Goal: Use online tool/utility: Utilize a website feature to perform a specific function

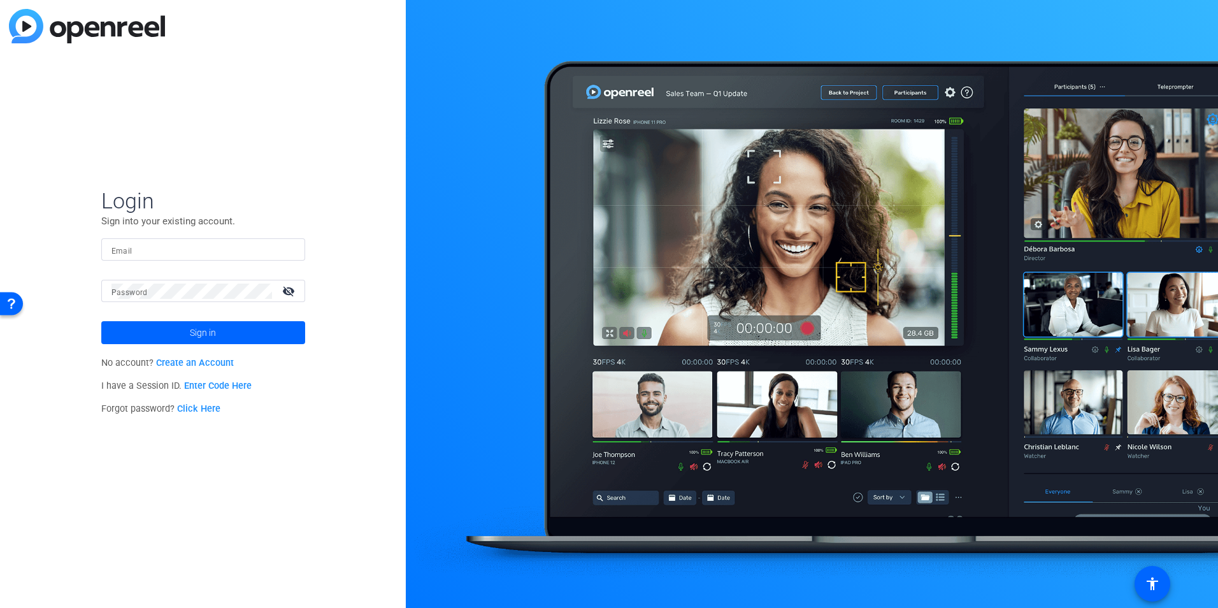
click at [205, 245] on input "Email" at bounding box center [202, 249] width 183 height 15
click at [205, 243] on input "Email" at bounding box center [202, 249] width 183 height 15
type input "[EMAIL_ADDRESS][DOMAIN_NAME]"
click at [157, 325] on span at bounding box center [203, 332] width 204 height 31
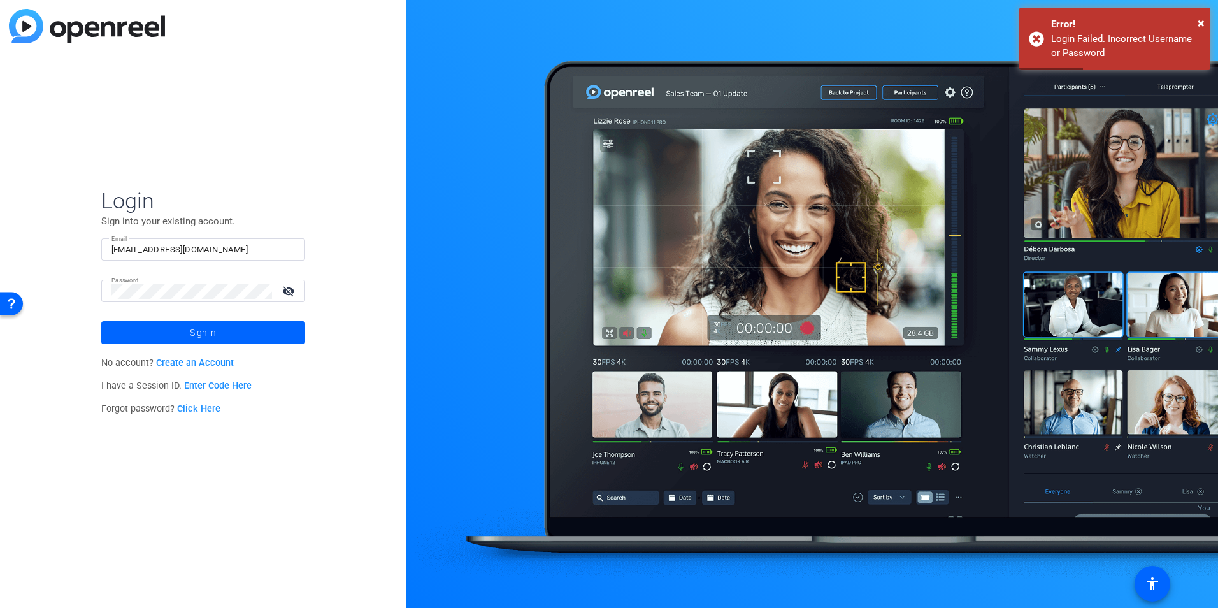
click at [285, 292] on mat-icon "visibility_off" at bounding box center [290, 291] width 31 height 18
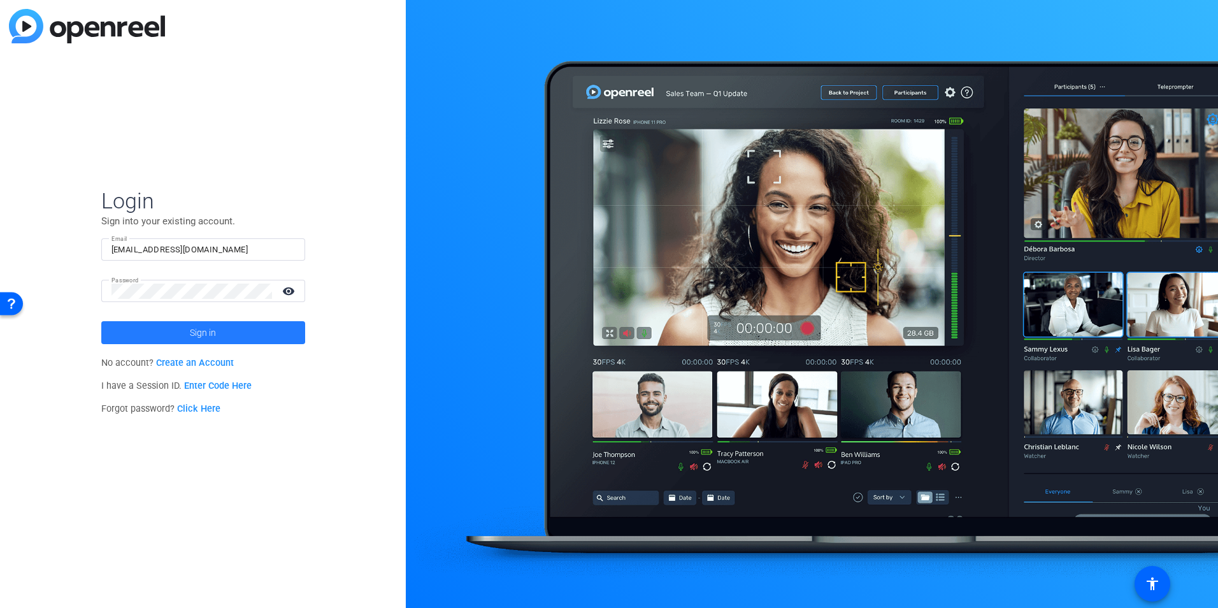
click at [147, 325] on span at bounding box center [203, 332] width 204 height 31
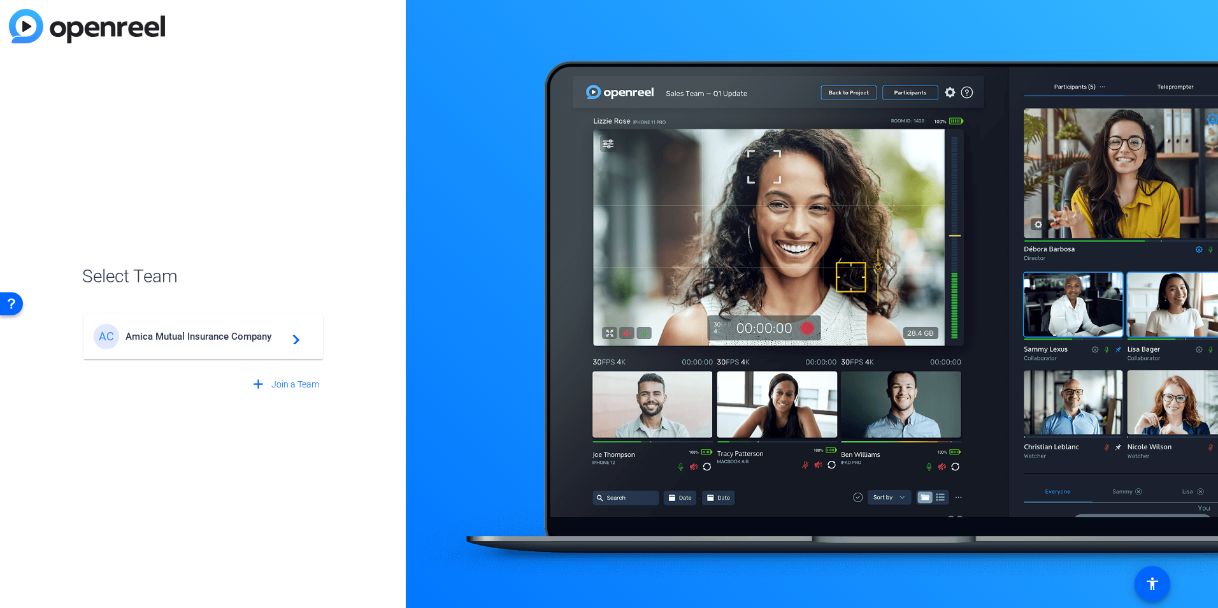
click at [159, 336] on span "Amica Mutual Insurance Company" at bounding box center [204, 336] width 159 height 11
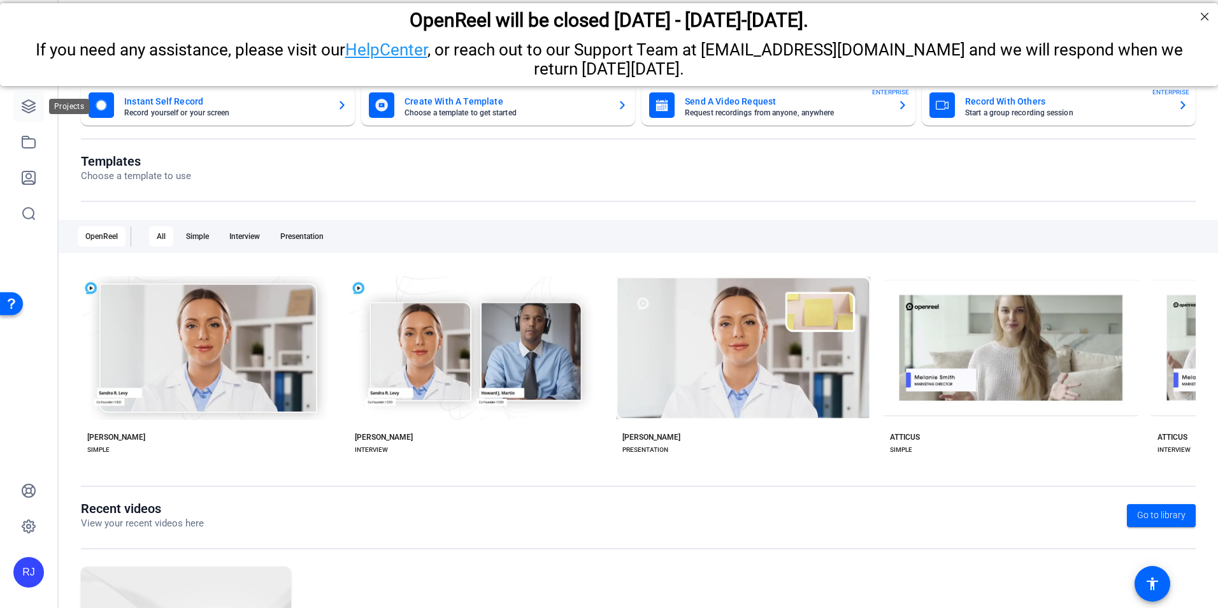
click at [27, 104] on icon at bounding box center [28, 106] width 15 height 15
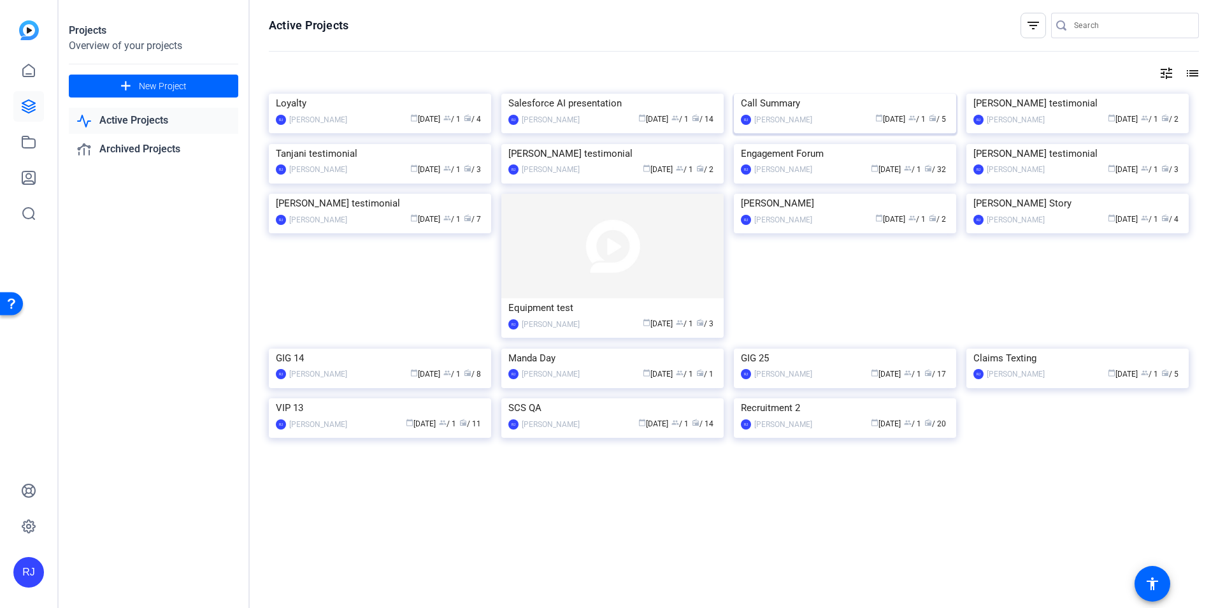
click at [811, 94] on img at bounding box center [845, 94] width 222 height 0
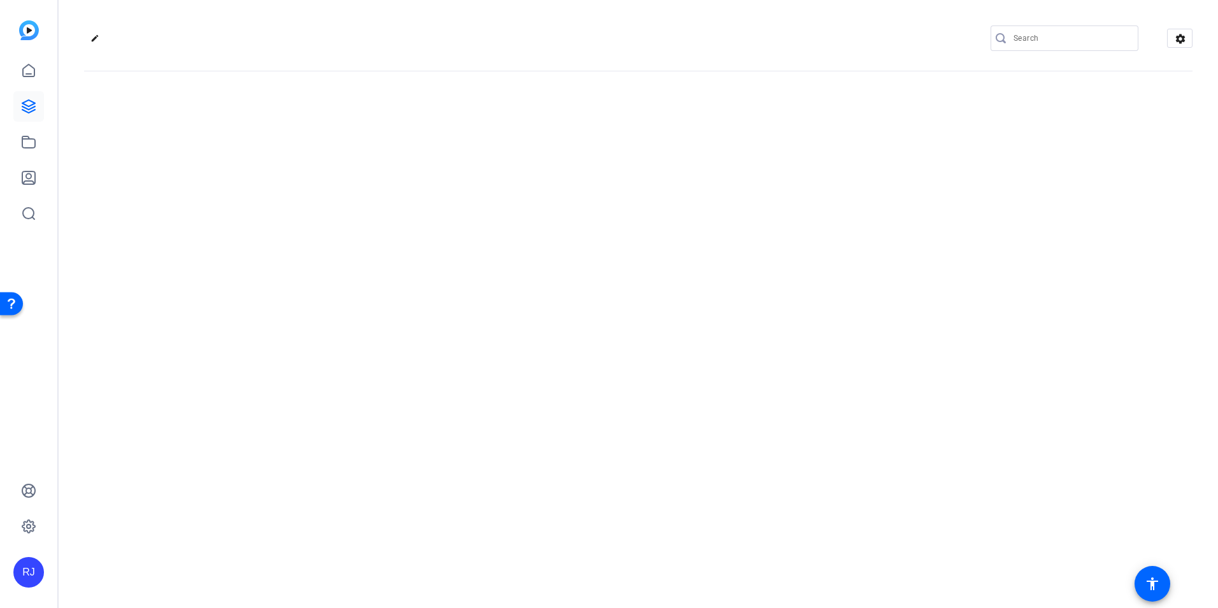
click at [811, 165] on div "edit settings" at bounding box center [638, 304] width 1159 height 608
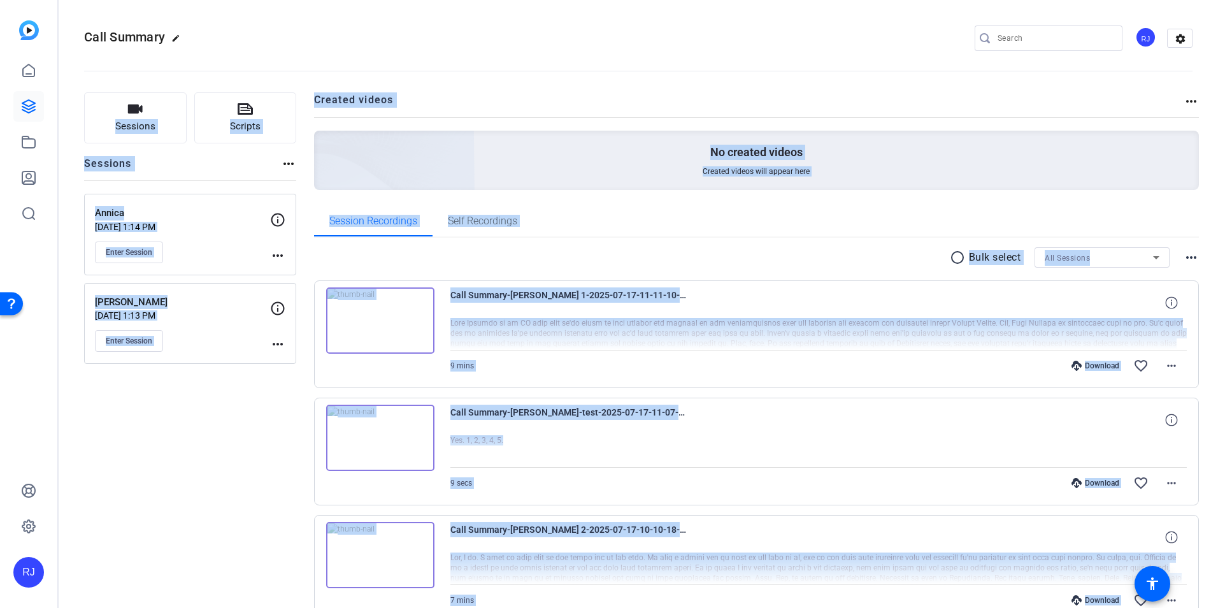
click at [215, 460] on div "Sessions Scripts Sessions more_horiz Annica [DATE] 1:14 PM Enter Session more_h…" at bounding box center [190, 494] width 212 height 805
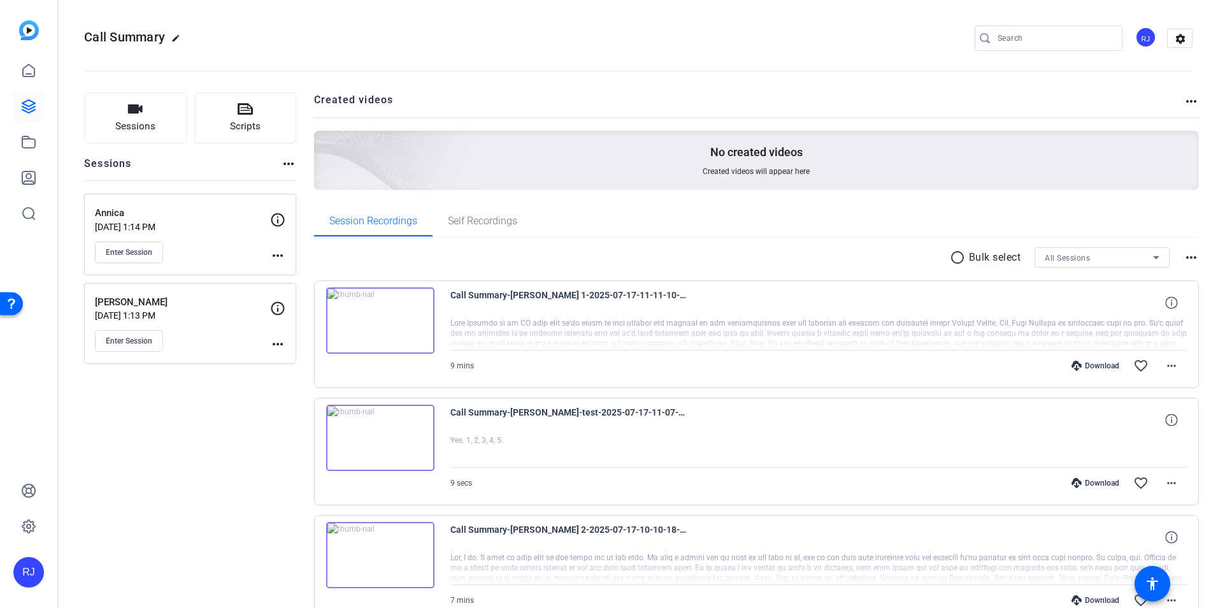
click at [24, 554] on div "RJ" at bounding box center [28, 531] width 31 height 112
click at [42, 245] on div "RJ" at bounding box center [28, 304] width 57 height 608
click at [133, 336] on span "Enter Session" at bounding box center [129, 341] width 47 height 10
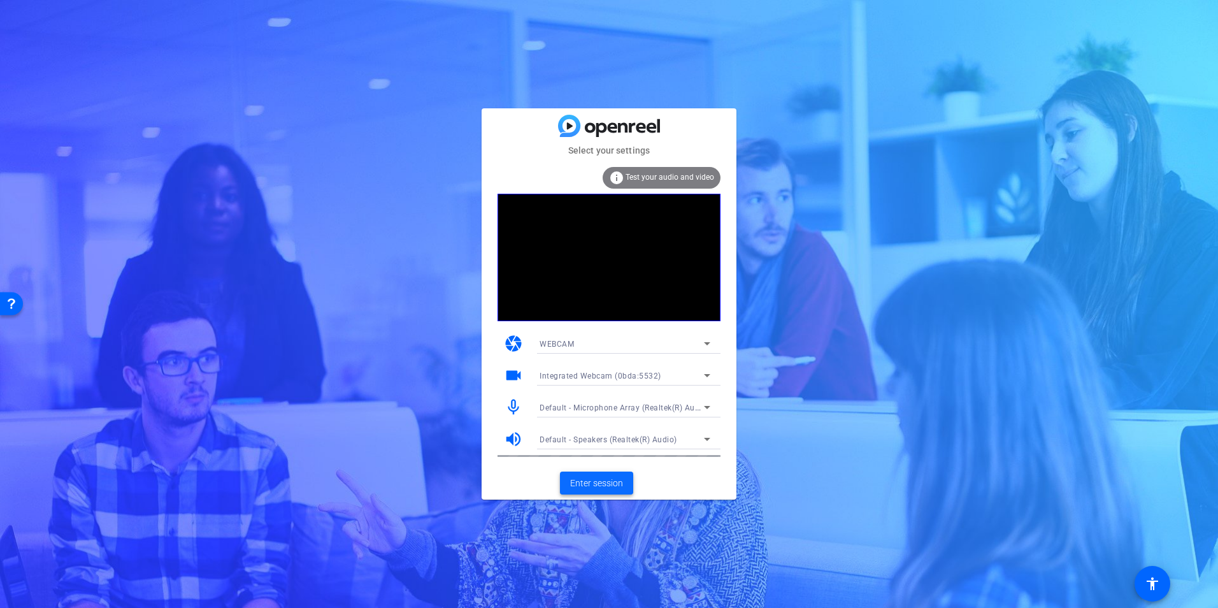
click at [578, 482] on span "Enter session" at bounding box center [596, 483] width 53 height 13
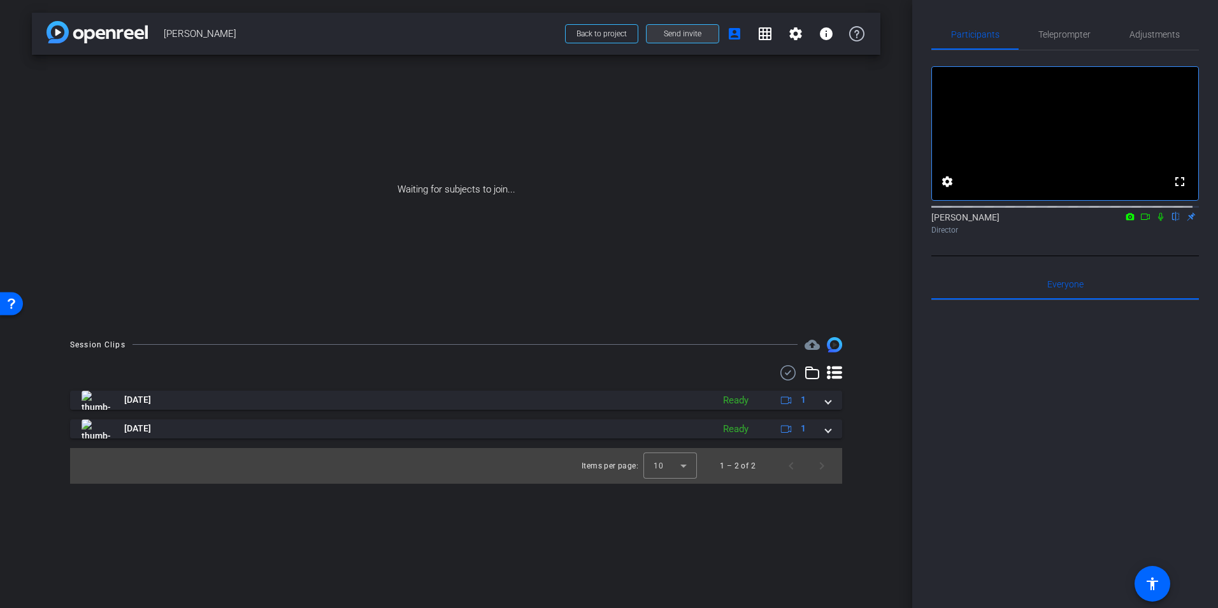
click at [680, 31] on span "Send invite" at bounding box center [683, 34] width 38 height 10
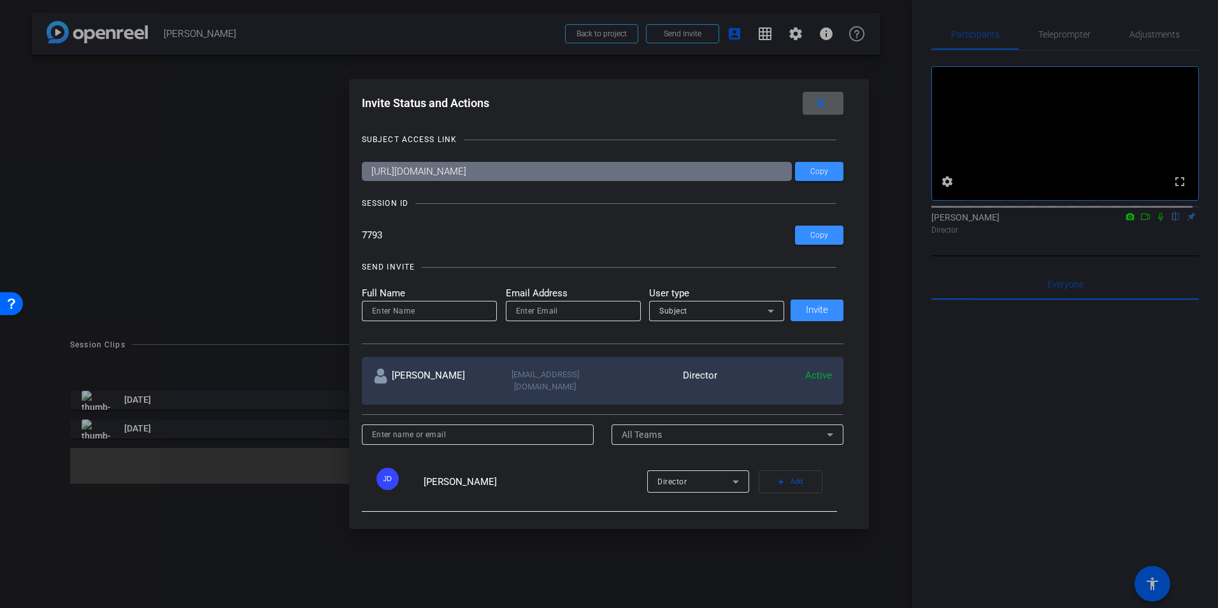
click at [829, 102] on mat-icon "close" at bounding box center [821, 104] width 16 height 16
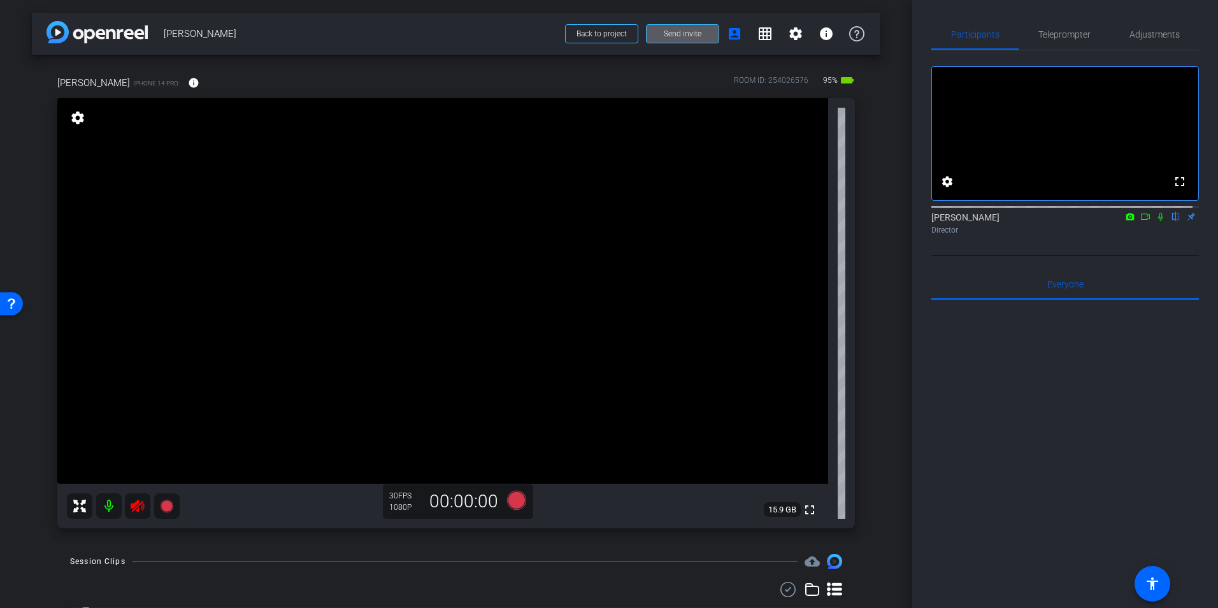
click at [129, 513] on mat-icon at bounding box center [137, 505] width 25 height 25
click at [1142, 28] on span "Adjustments" at bounding box center [1154, 34] width 50 height 31
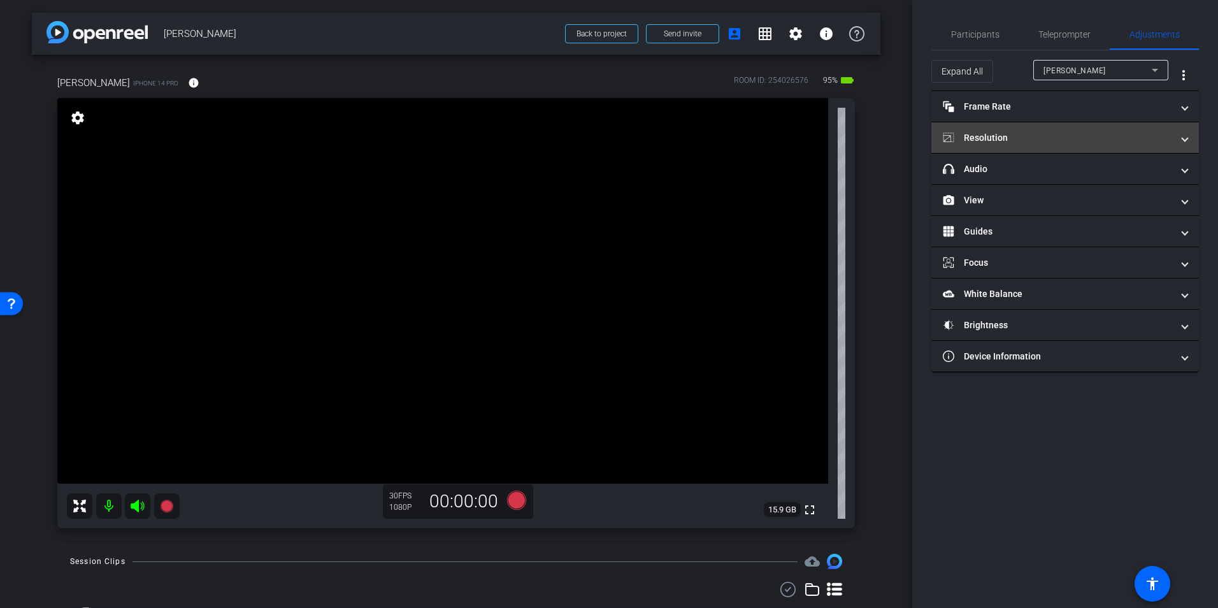
click at [1180, 133] on span "Resolution" at bounding box center [1063, 137] width 240 height 13
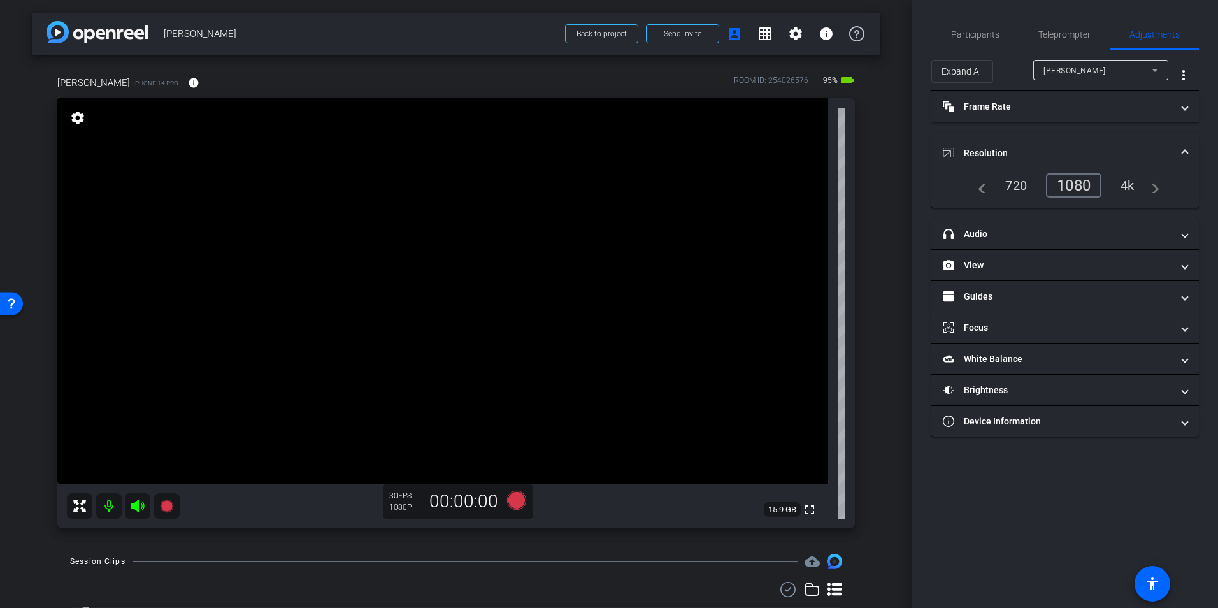
click at [943, 182] on div "navigate_before 720 1080 4k navigate_next" at bounding box center [1065, 190] width 268 height 34
click at [1184, 152] on span at bounding box center [1184, 153] width 5 height 13
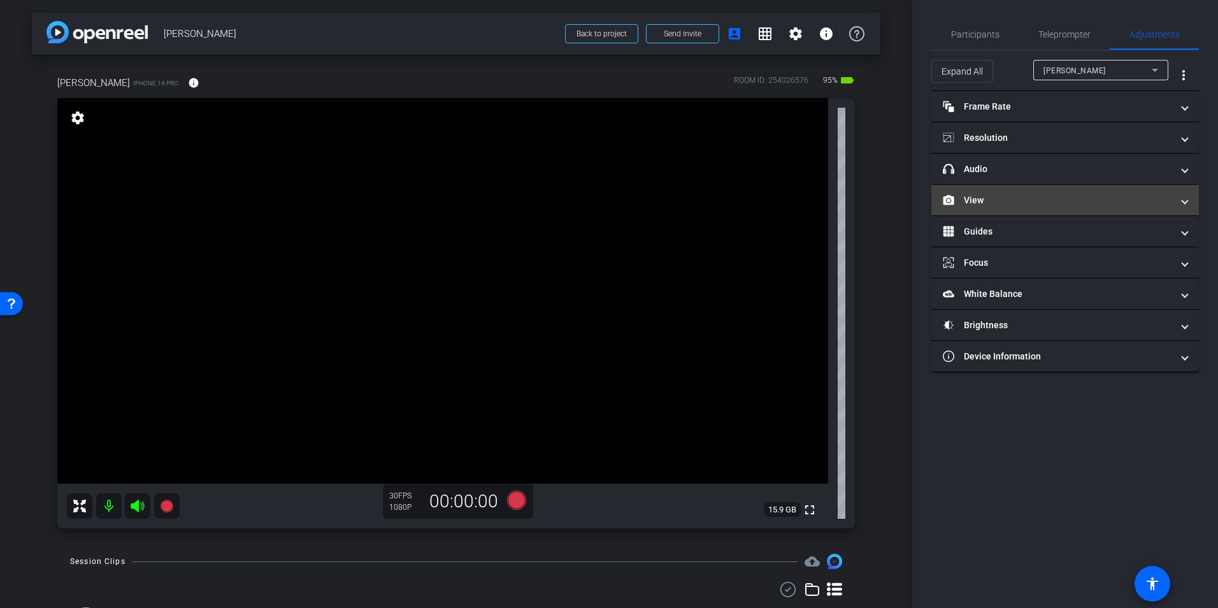
click at [1184, 201] on span at bounding box center [1184, 200] width 5 height 13
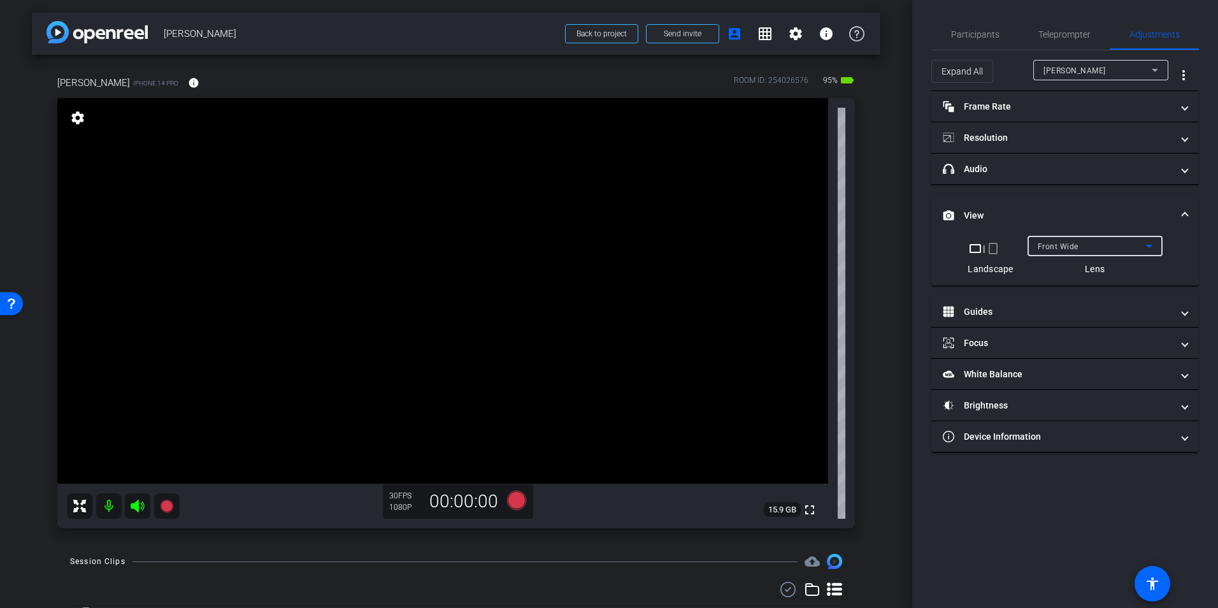
click at [1149, 244] on icon at bounding box center [1149, 245] width 15 height 15
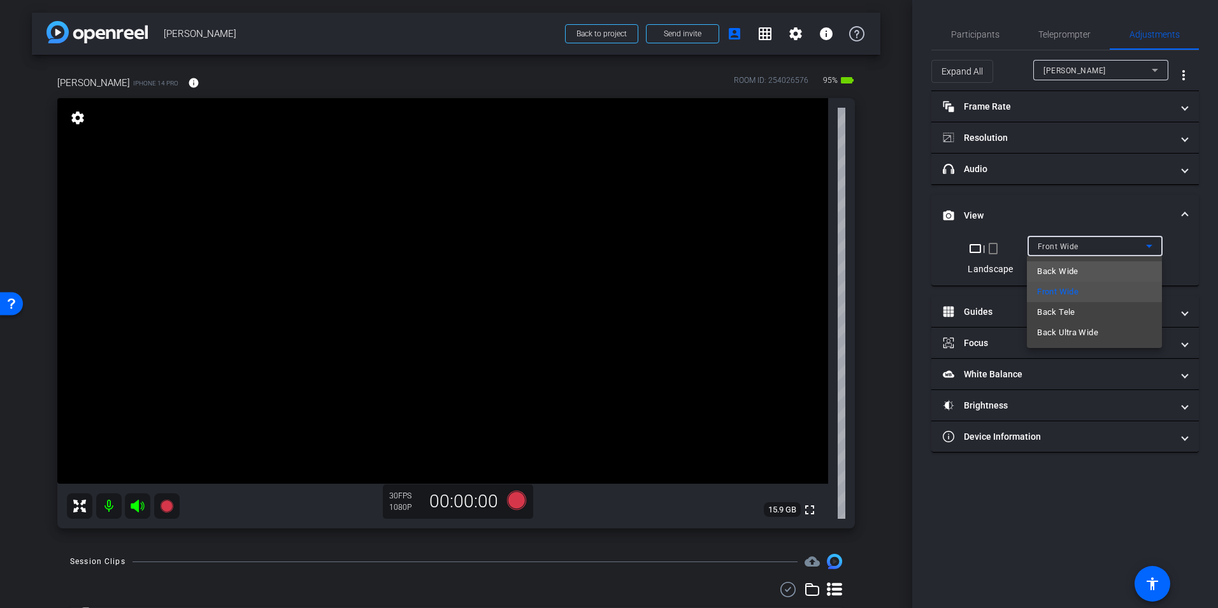
click at [1098, 270] on mat-option "Back Wide" at bounding box center [1094, 271] width 135 height 20
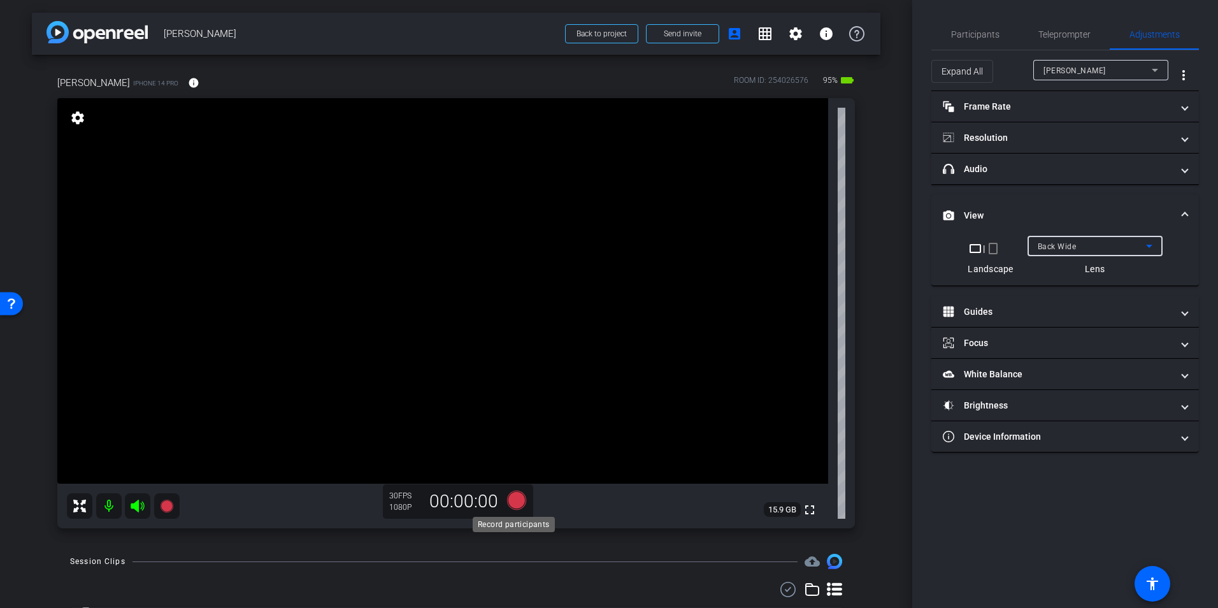
click at [514, 497] on icon at bounding box center [516, 500] width 19 height 19
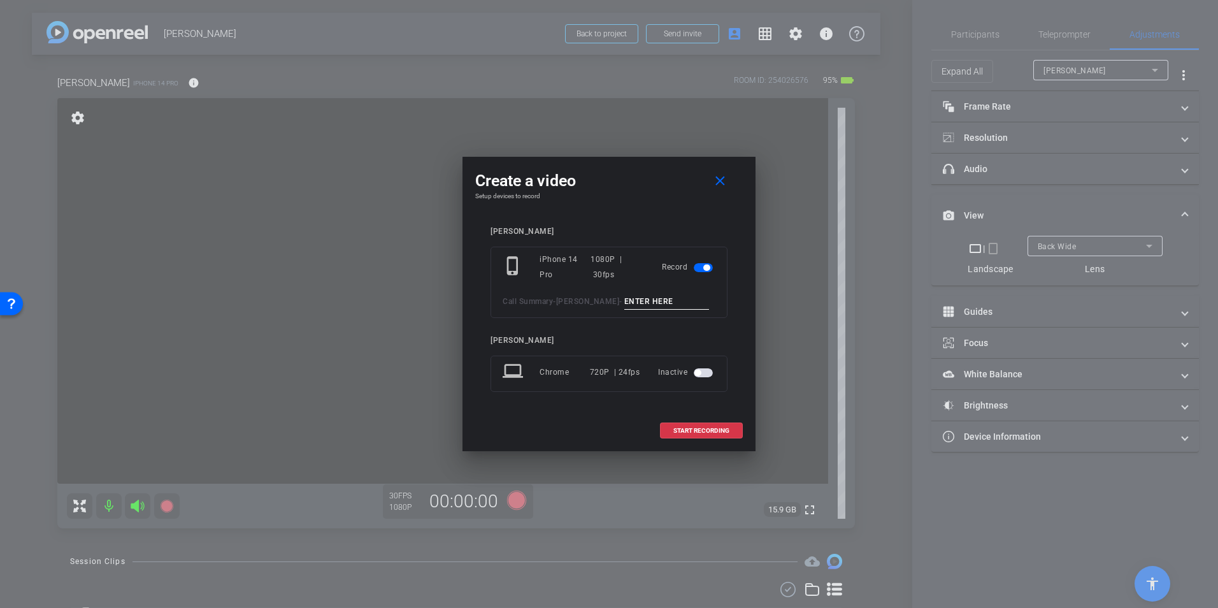
click at [634, 299] on input at bounding box center [666, 302] width 85 height 16
type input "Broll1"
click at [682, 427] on span "START RECORDING" at bounding box center [701, 430] width 56 height 6
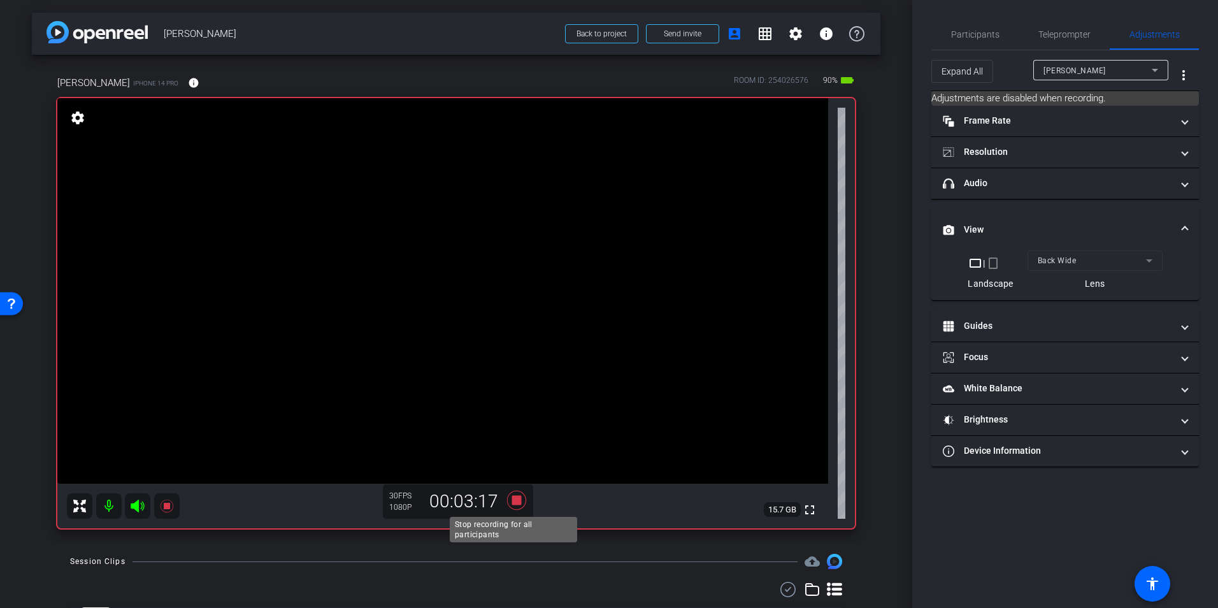
click at [512, 507] on icon at bounding box center [516, 500] width 31 height 23
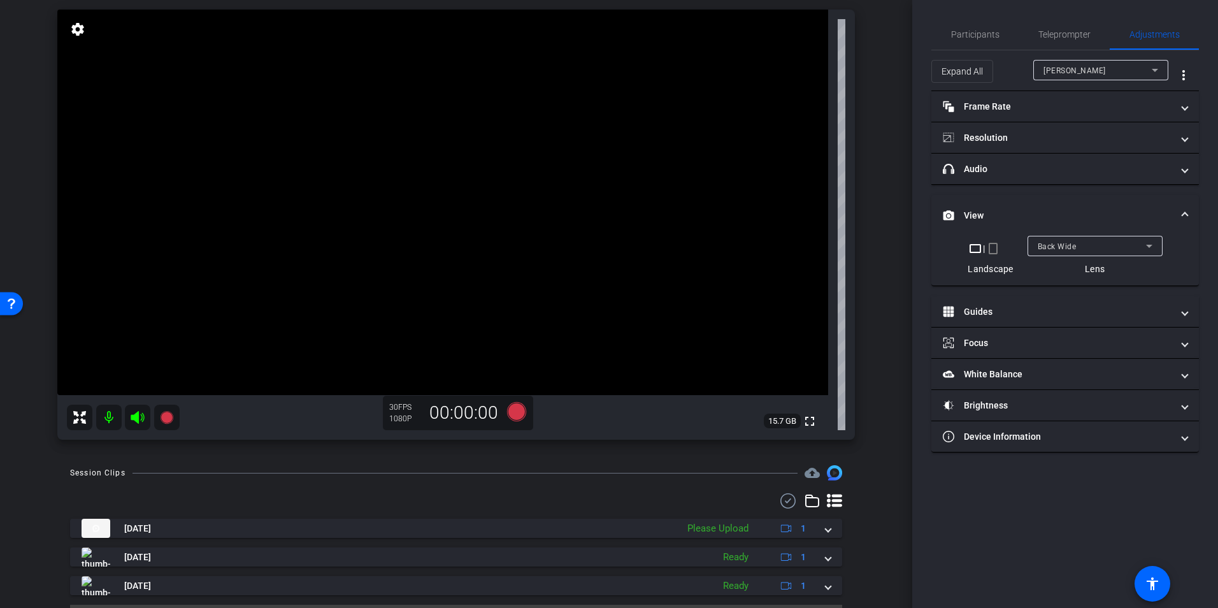
scroll to position [121, 0]
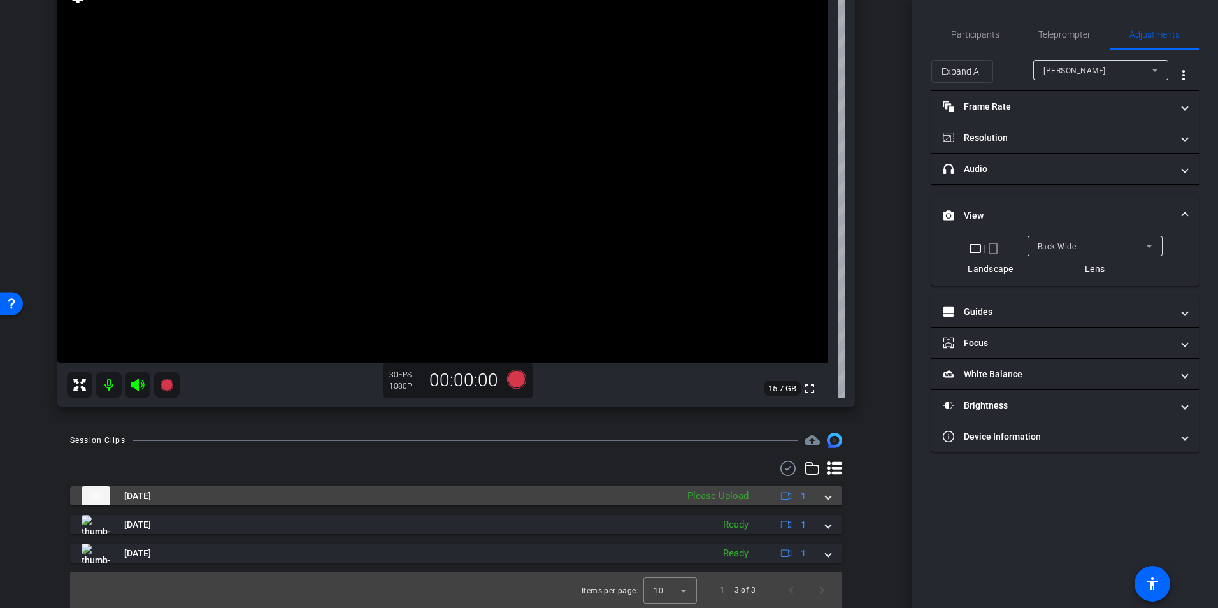
click at [826, 496] on span at bounding box center [828, 495] width 5 height 13
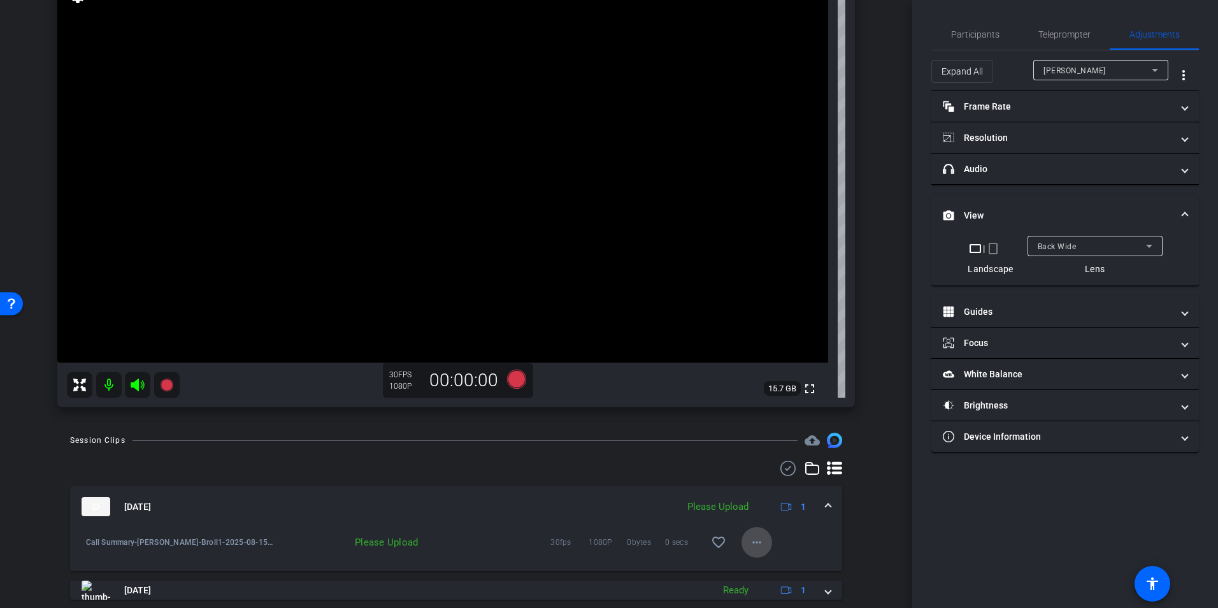
click at [752, 541] on mat-icon "more_horiz" at bounding box center [756, 541] width 15 height 15
click at [756, 484] on span "Upload" at bounding box center [771, 484] width 51 height 15
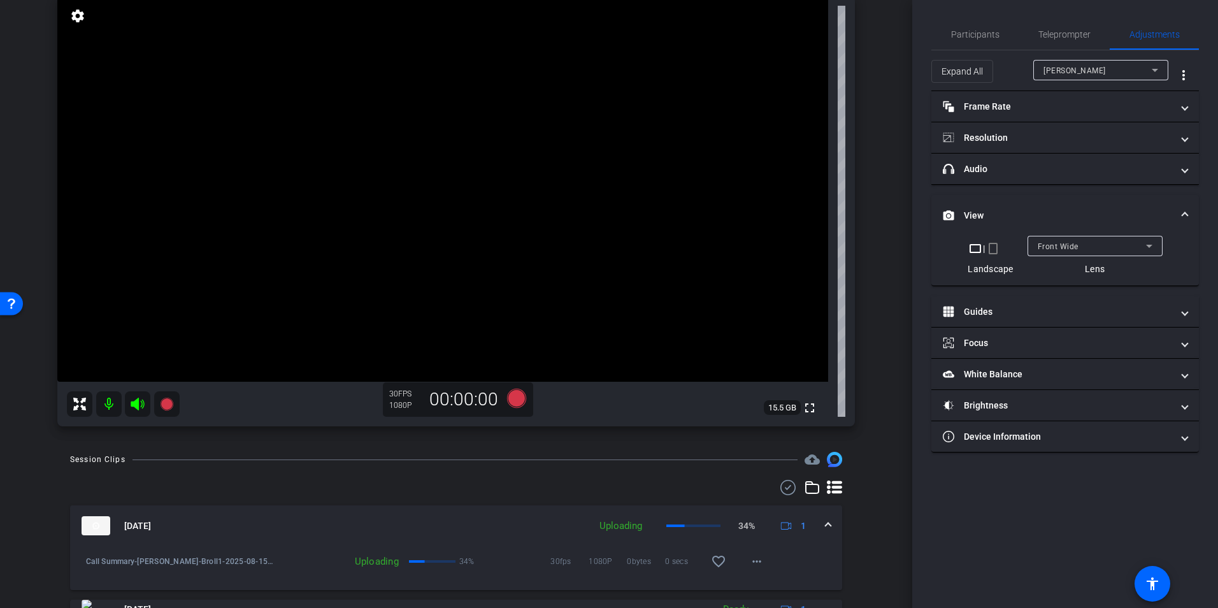
scroll to position [104, 0]
